Goal: Transaction & Acquisition: Subscribe to service/newsletter

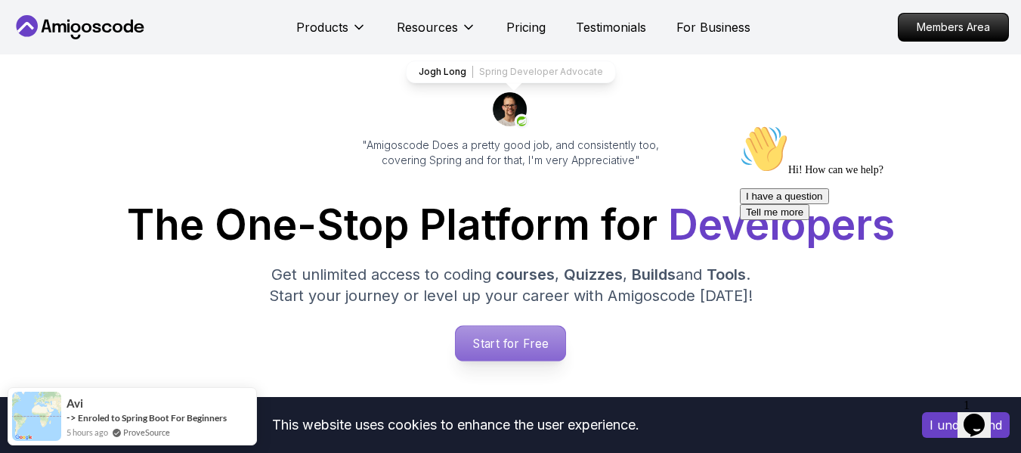
click at [527, 338] on p "Start for Free" at bounding box center [511, 343] width 110 height 35
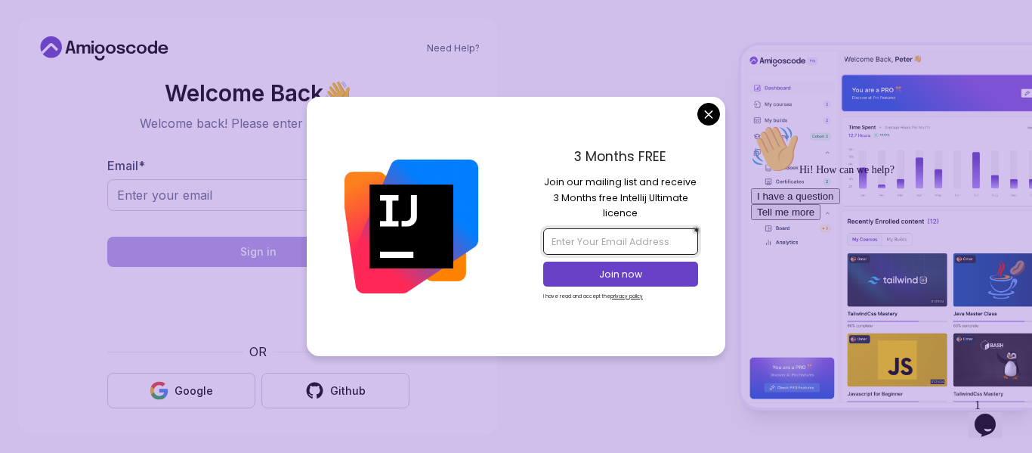
click at [585, 243] on input "email" at bounding box center [620, 241] width 154 height 26
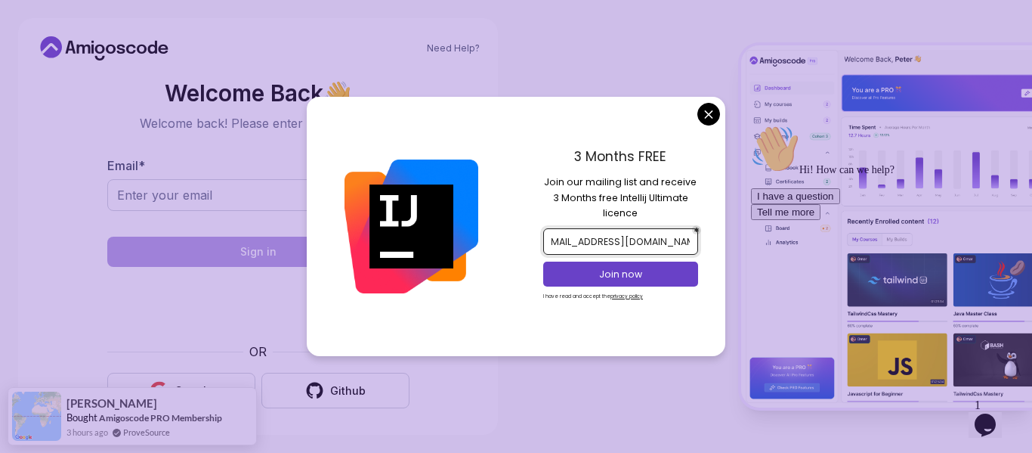
scroll to position [0, 15]
type input "ansh_be23cs040@srmcem.ac.in"
click at [622, 270] on p "Join now" at bounding box center [620, 274] width 125 height 14
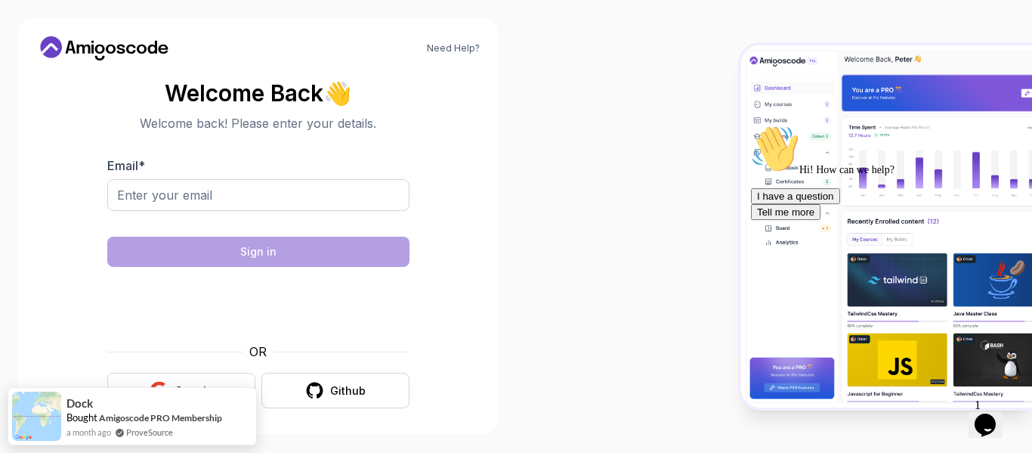
click at [615, 53] on body "Need Help? Welcome Back 👋 Welcome back! Please enter your details. Email * Sign…" at bounding box center [516, 226] width 1032 height 453
click at [194, 197] on input "Email *" at bounding box center [258, 195] width 302 height 32
type input "ansh.652r@gmail.com"
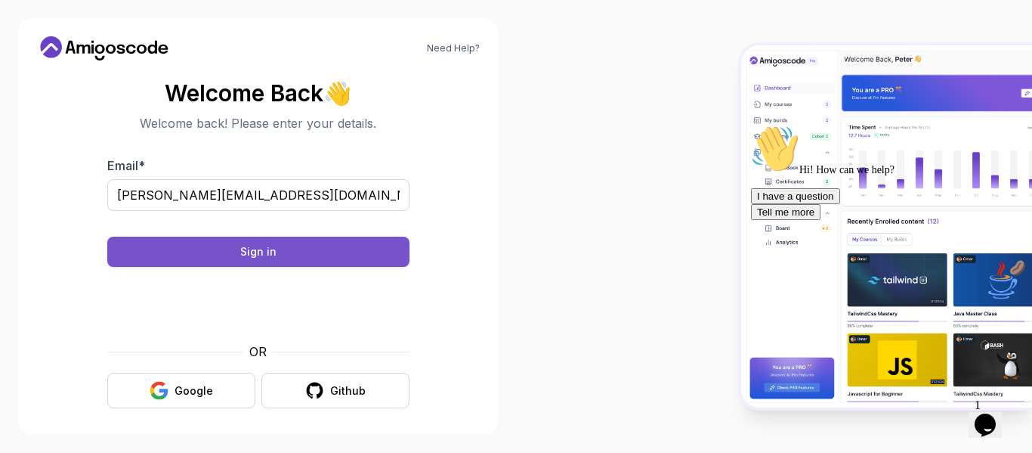
click at [267, 251] on div "Sign in" at bounding box center [258, 251] width 36 height 15
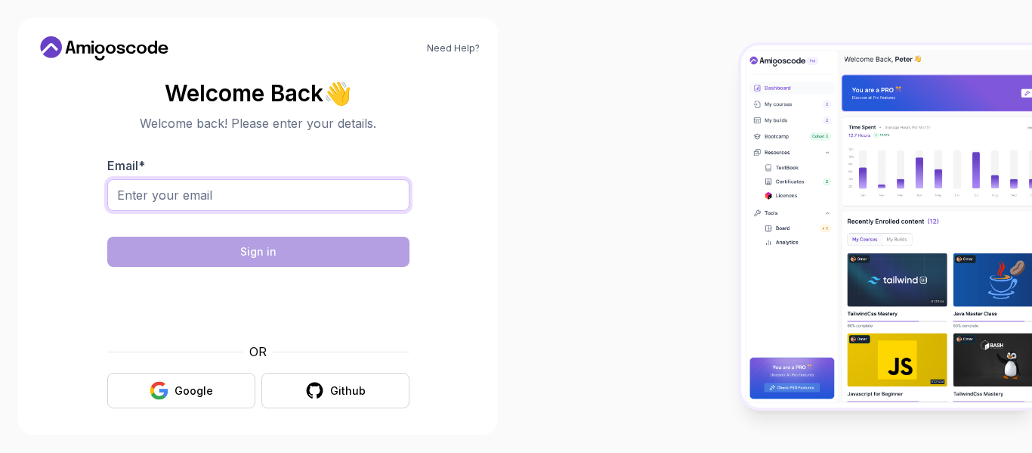
drag, startPoint x: 0, startPoint y: 0, endPoint x: 224, endPoint y: 205, distance: 303.2
click at [224, 205] on input "Email *" at bounding box center [258, 195] width 302 height 32
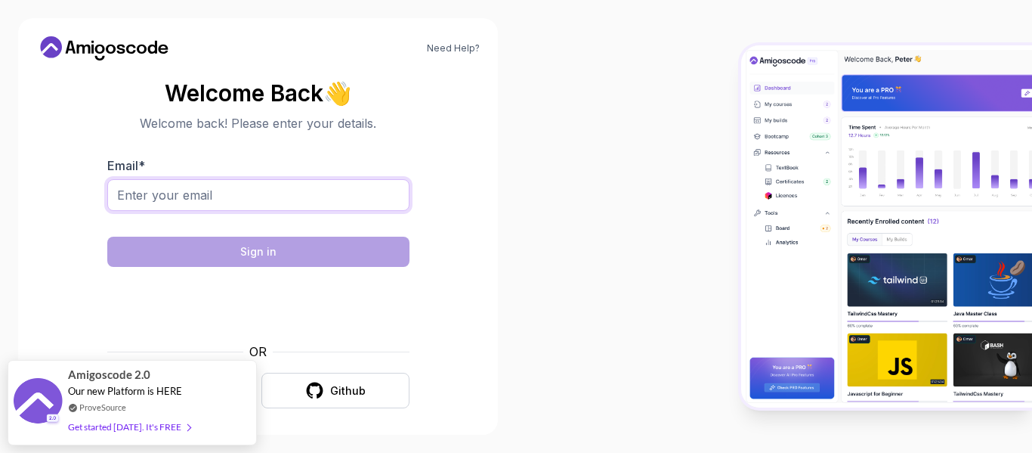
type input "[PERSON_NAME][EMAIL_ADDRESS][DOMAIN_NAME]"
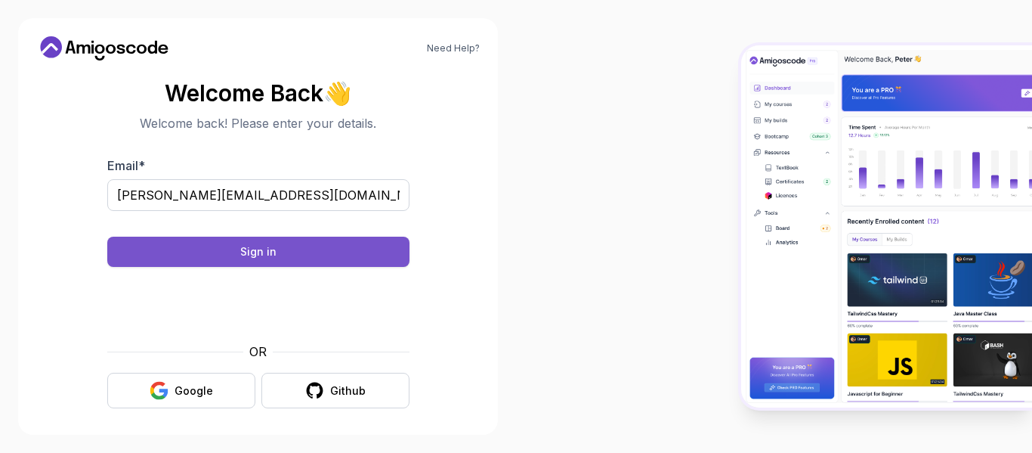
click at [310, 256] on button "Sign in" at bounding box center [258, 251] width 302 height 30
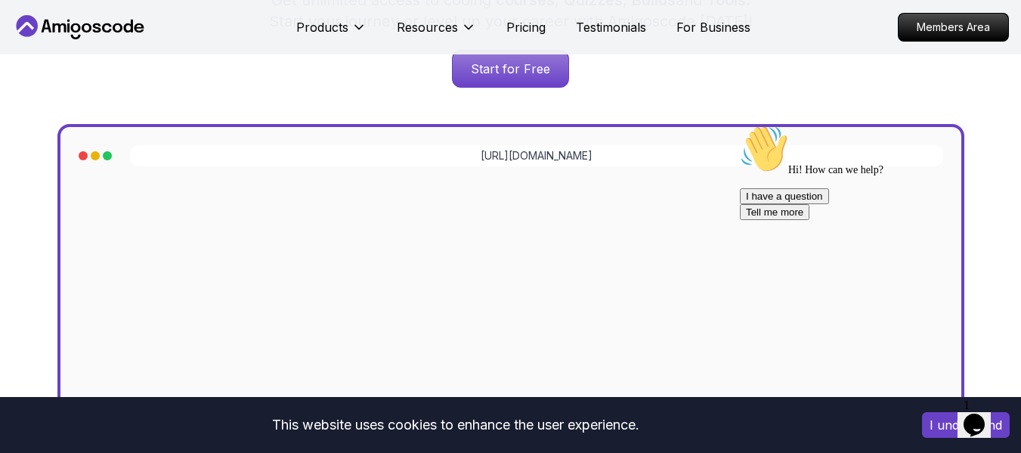
scroll to position [363, 0]
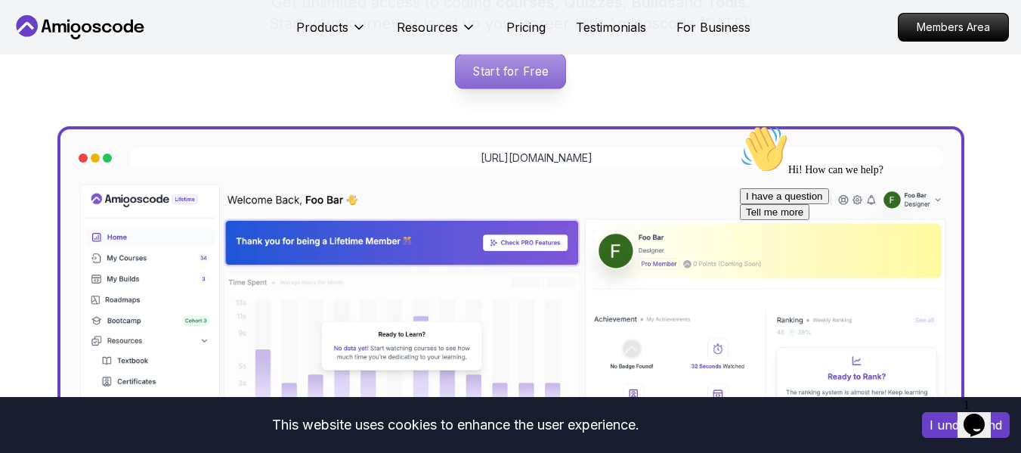
click at [505, 73] on p "Start for Free" at bounding box center [511, 71] width 110 height 35
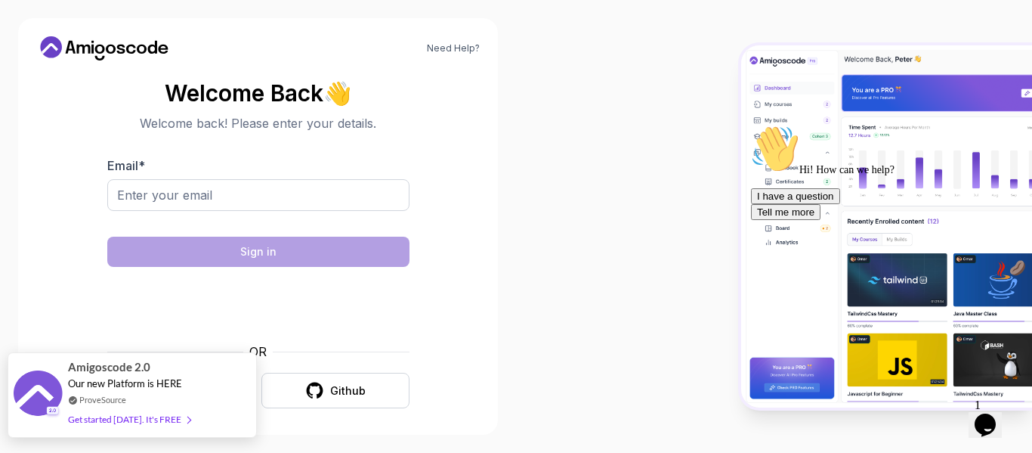
click at [153, 423] on div "Get started [DATE]. It's FREE" at bounding box center [129, 418] width 122 height 17
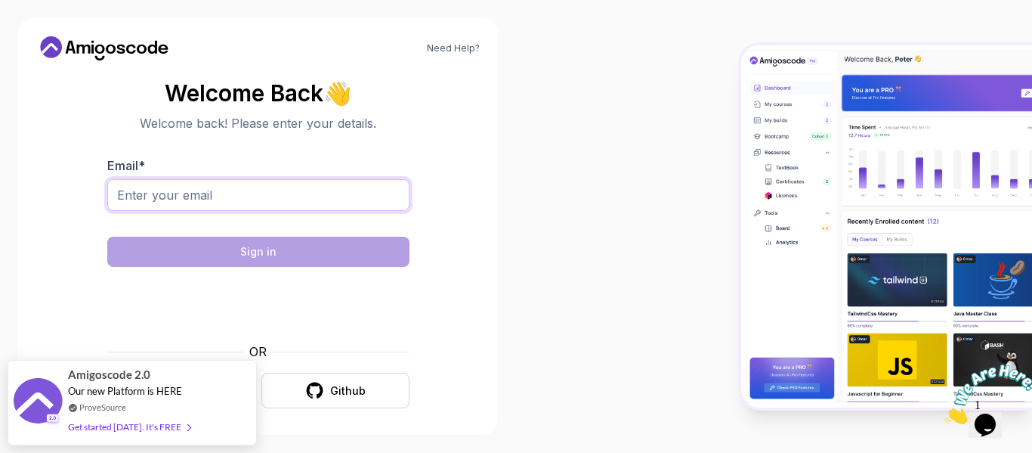
click at [205, 197] on input "Email *" at bounding box center [258, 195] width 302 height 32
type input "ansh.652r@gmail.com"
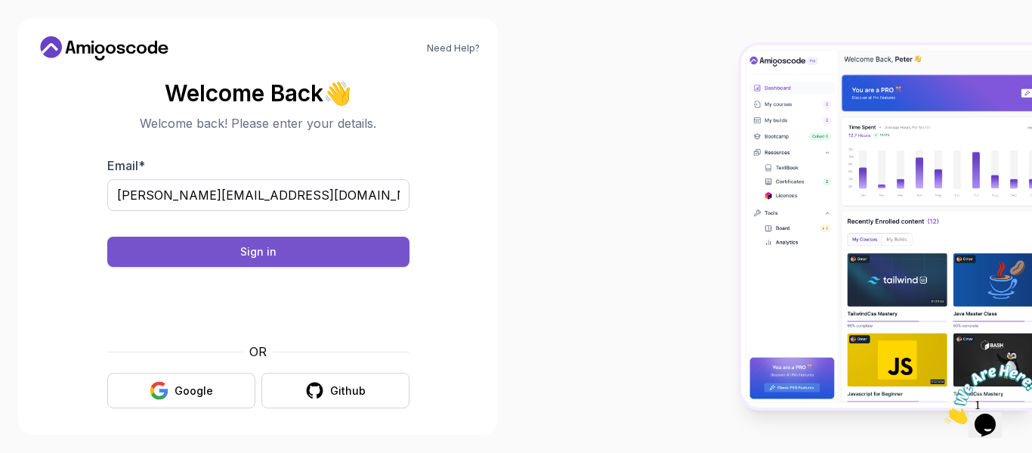
click at [252, 261] on button "Sign in" at bounding box center [258, 251] width 302 height 30
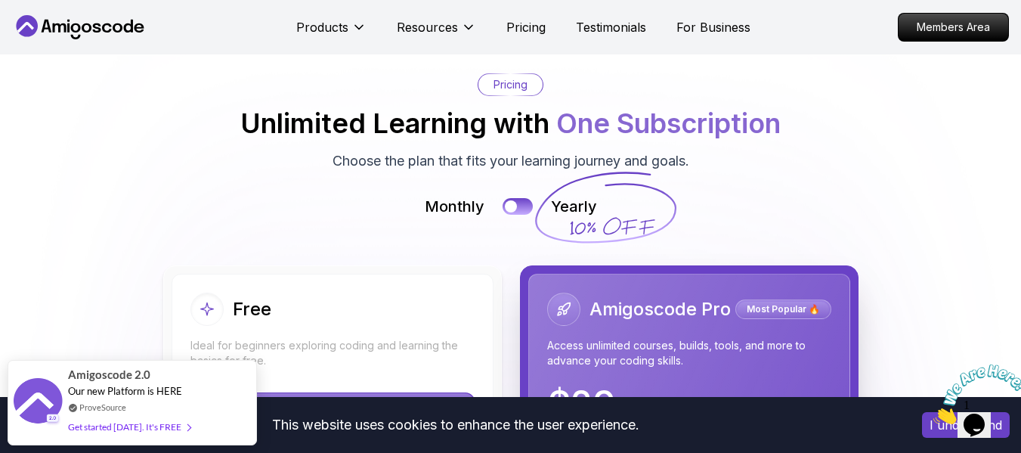
scroll to position [3294, 0]
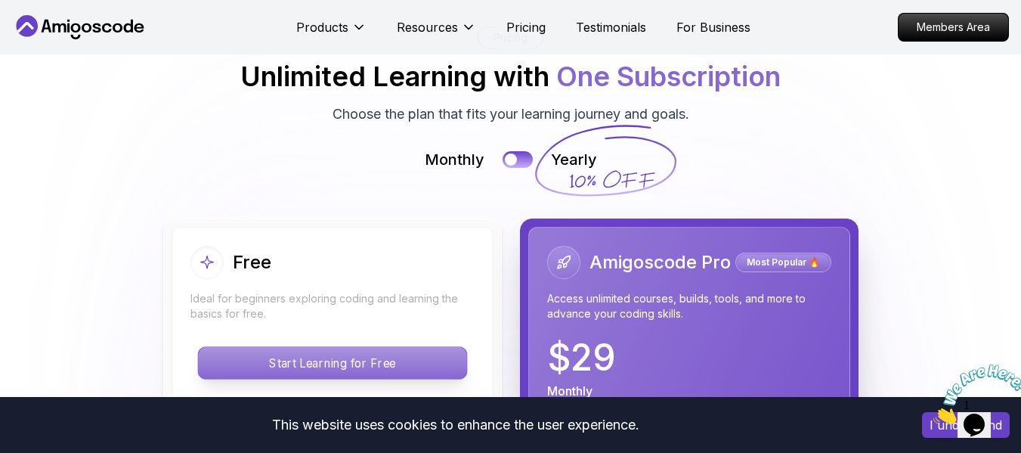
click at [348, 368] on p "Start Learning for Free" at bounding box center [332, 363] width 268 height 32
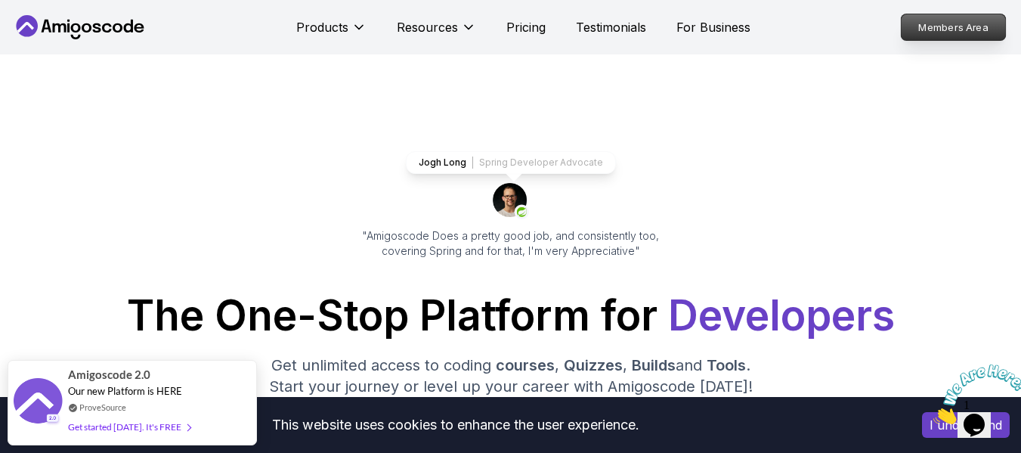
click at [953, 24] on p "Members Area" at bounding box center [953, 27] width 104 height 26
